Goal: Transaction & Acquisition: Purchase product/service

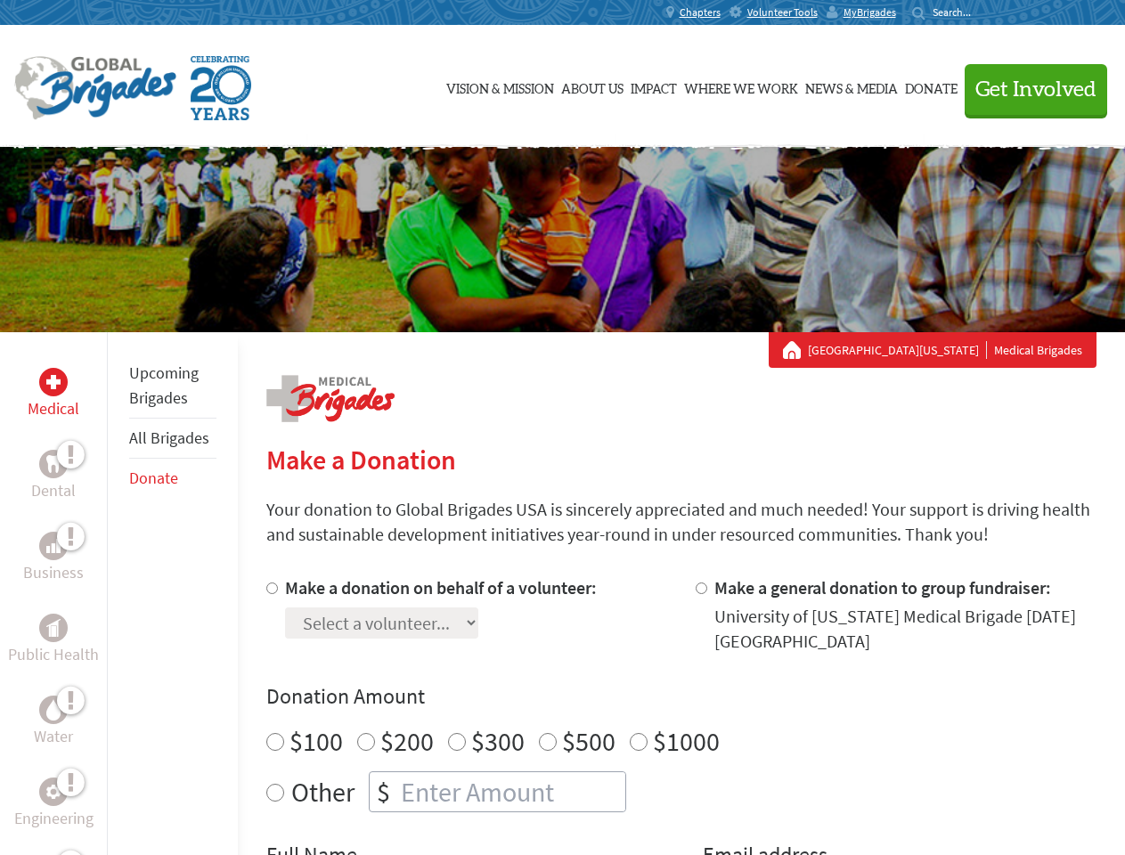
click at [983, 12] on div "Search for:" at bounding box center [947, 12] width 71 height 14
click at [1028, 89] on span "Get Involved" at bounding box center [1035, 89] width 121 height 21
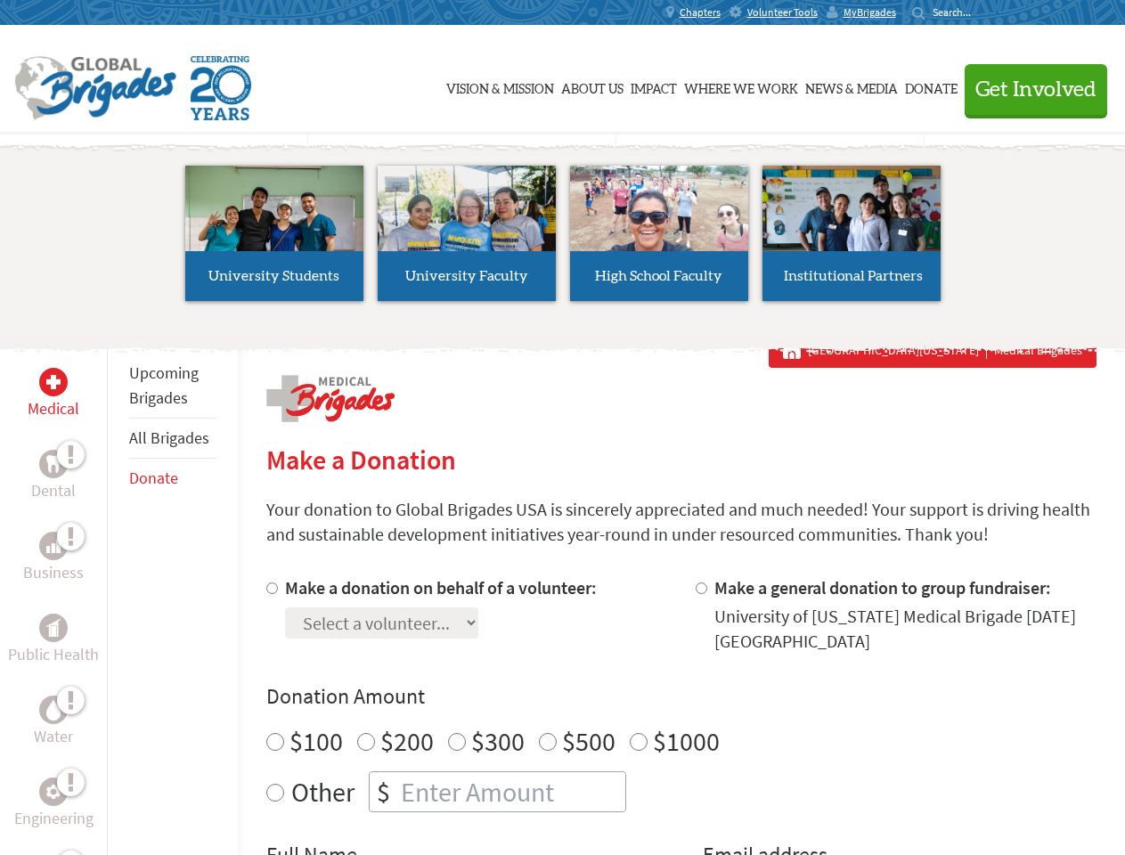
click at [563, 240] on li "High School Faculty" at bounding box center [659, 233] width 192 height 164
click at [118, 593] on div "Upcoming Brigades All Brigades Donate" at bounding box center [172, 759] width 131 height 855
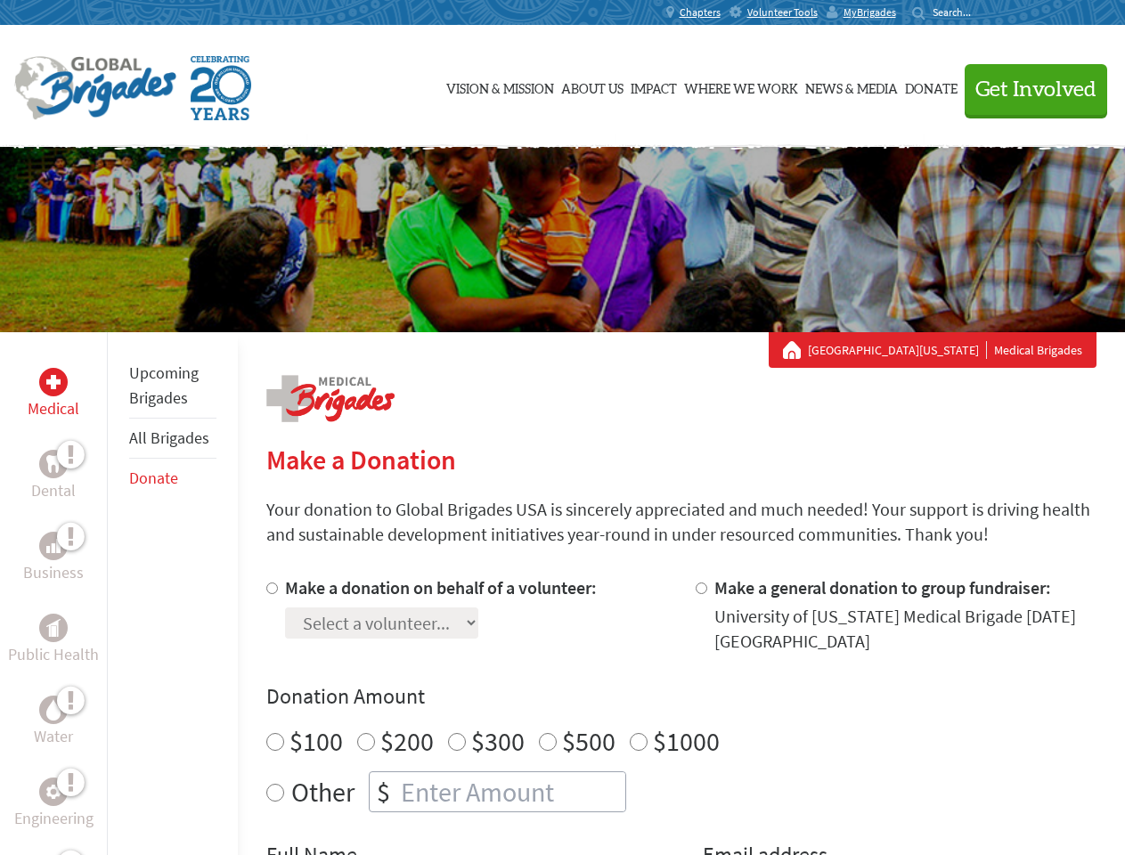
click at [680, 715] on div "Donation Amount $100 $200 $300 $500 $1000 Other $" at bounding box center [681, 747] width 830 height 130
click at [270, 588] on input "Make a donation on behalf of a volunteer:" at bounding box center [272, 588] width 12 height 12
radio input "true"
click at [700, 588] on input "Make a general donation to group fundraiser:" at bounding box center [701, 588] width 12 height 12
radio input "true"
